Goal: Task Accomplishment & Management: Use online tool/utility

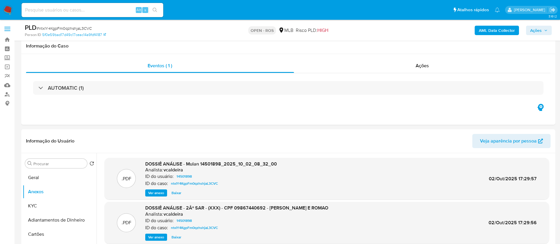
select select "10"
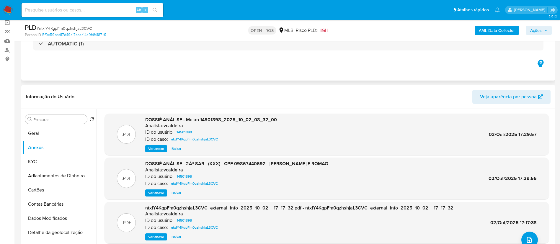
click at [364, 63] on div "Eventos ( 1 ) Ações AUTOMATIC (1)" at bounding box center [288, 45] width 534 height 71
click at [312, 63] on div "Eventos ( 1 ) Ações AUTOMATIC (1)" at bounding box center [288, 45] width 534 height 71
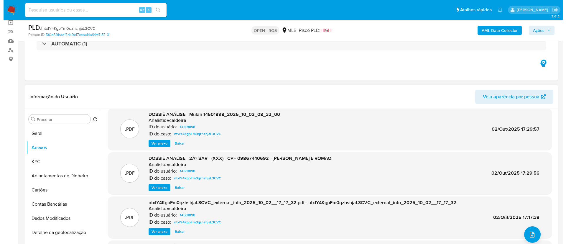
scroll to position [50, 0]
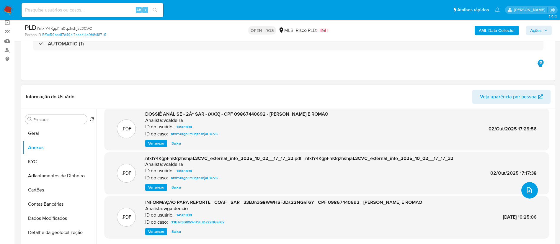
click at [525, 195] on button "upload-file" at bounding box center [529, 190] width 17 height 17
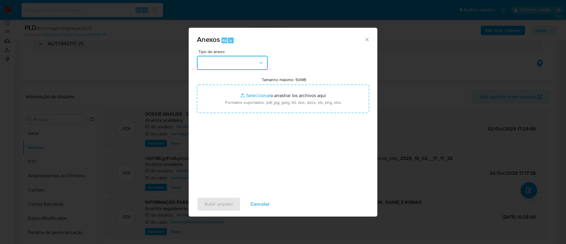
click at [257, 62] on button "button" at bounding box center [232, 63] width 71 height 14
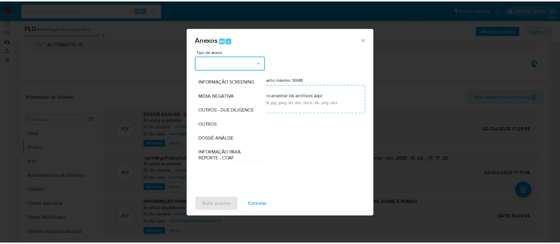
scroll to position [91, 0]
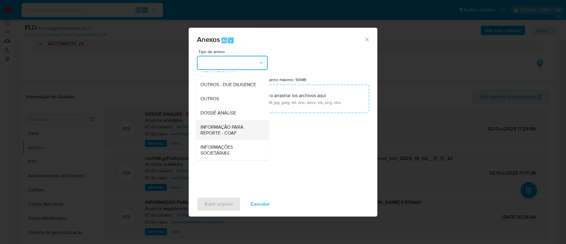
click at [227, 131] on span "INFORMAÇÃO PARA REPORTE - COAF" at bounding box center [231, 130] width 60 height 12
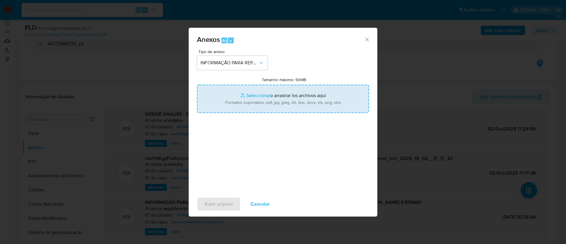
click at [320, 96] on input "Tamanho máximo: 50MB Seleccionar archivos" at bounding box center [283, 99] width 172 height 28
type input "C:\fakepath\SAR - ntxIY4KgpFm0qzhshjaL3CVC - CPF 09867440692 - [PERSON_NAME] E …"
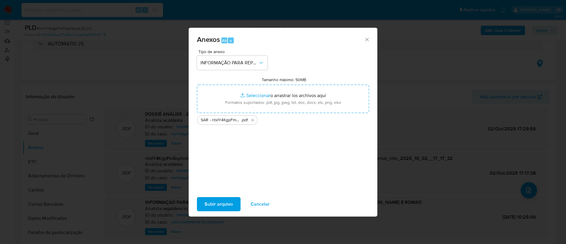
click at [212, 207] on span "Subir arquivo" at bounding box center [219, 204] width 28 height 13
click at [270, 202] on button "Cancelar" at bounding box center [260, 204] width 35 height 14
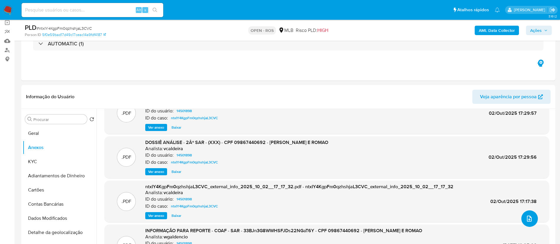
scroll to position [0, 0]
